Goal: Check status: Check status

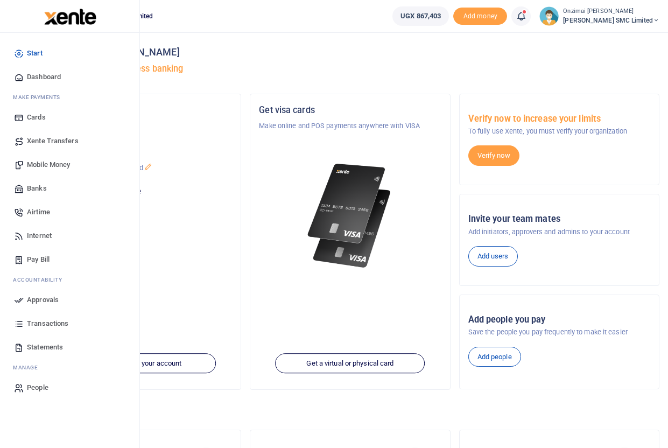
click at [44, 325] on span "Transactions" at bounding box center [47, 323] width 41 height 11
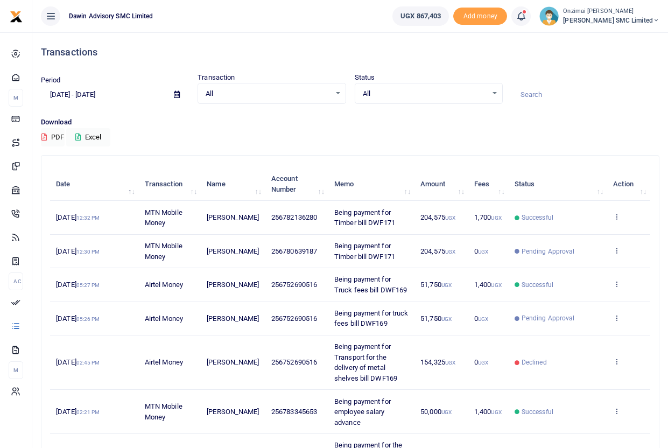
click at [178, 96] on icon at bounding box center [177, 94] width 6 height 7
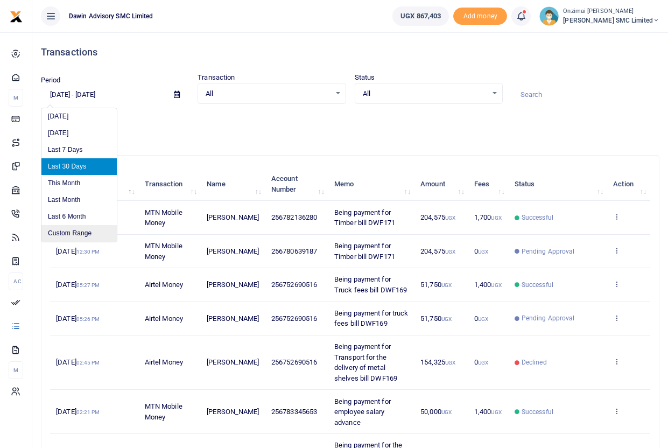
click at [62, 233] on li "Custom Range" at bounding box center [78, 233] width 75 height 17
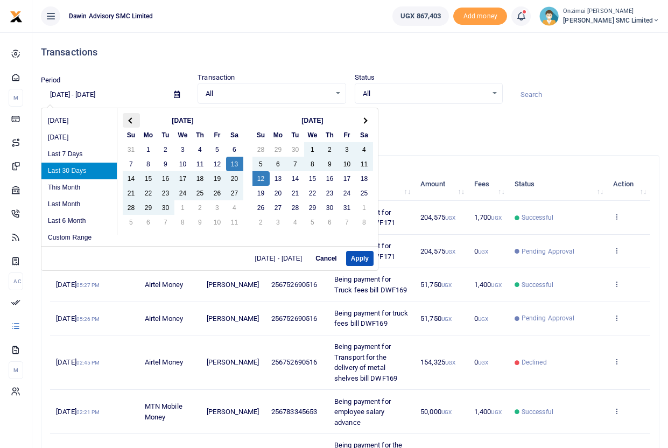
click at [130, 118] on span at bounding box center [131, 120] width 6 height 6
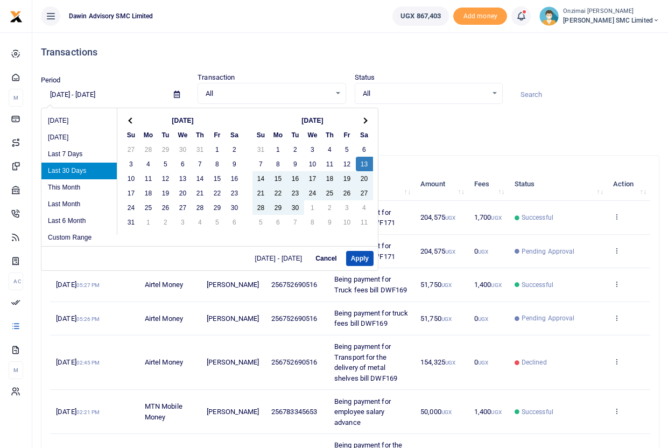
click at [130, 118] on span at bounding box center [131, 120] width 6 height 6
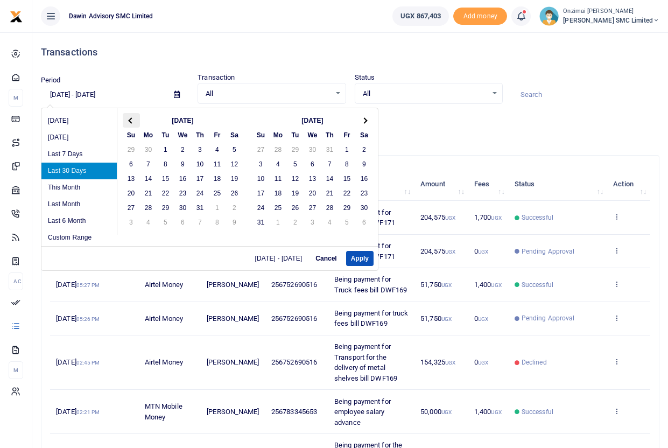
click at [133, 123] on th at bounding box center [131, 120] width 17 height 15
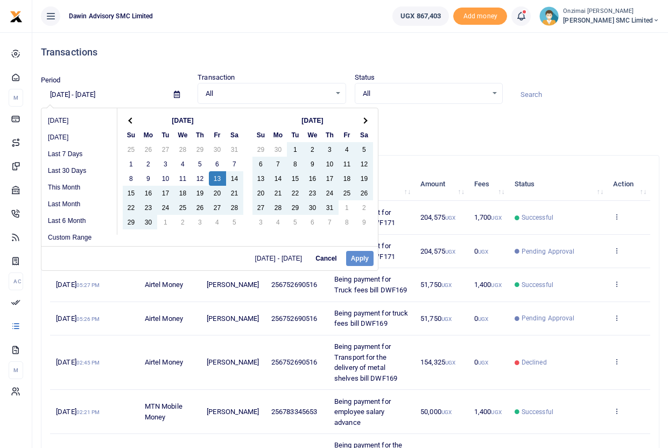
click at [363, 259] on div "09/13/2025 - 10/12/2025 Cancel Apply" at bounding box center [209, 258] width 336 height 24
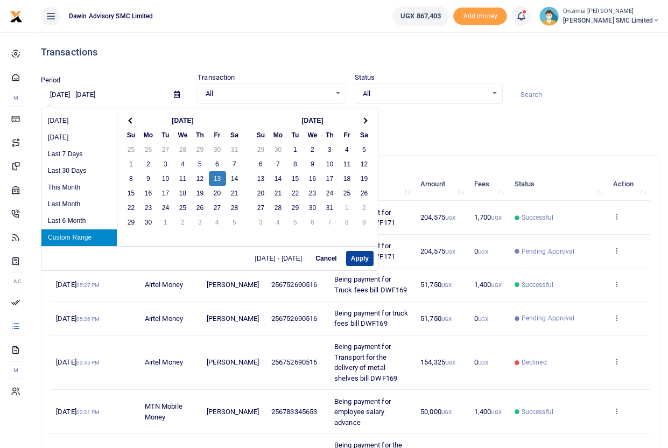
click at [361, 259] on button "Apply" at bounding box center [359, 258] width 27 height 15
type input "06/13/2025 - 06/13/2025"
